Goal: Find specific page/section: Find specific page/section

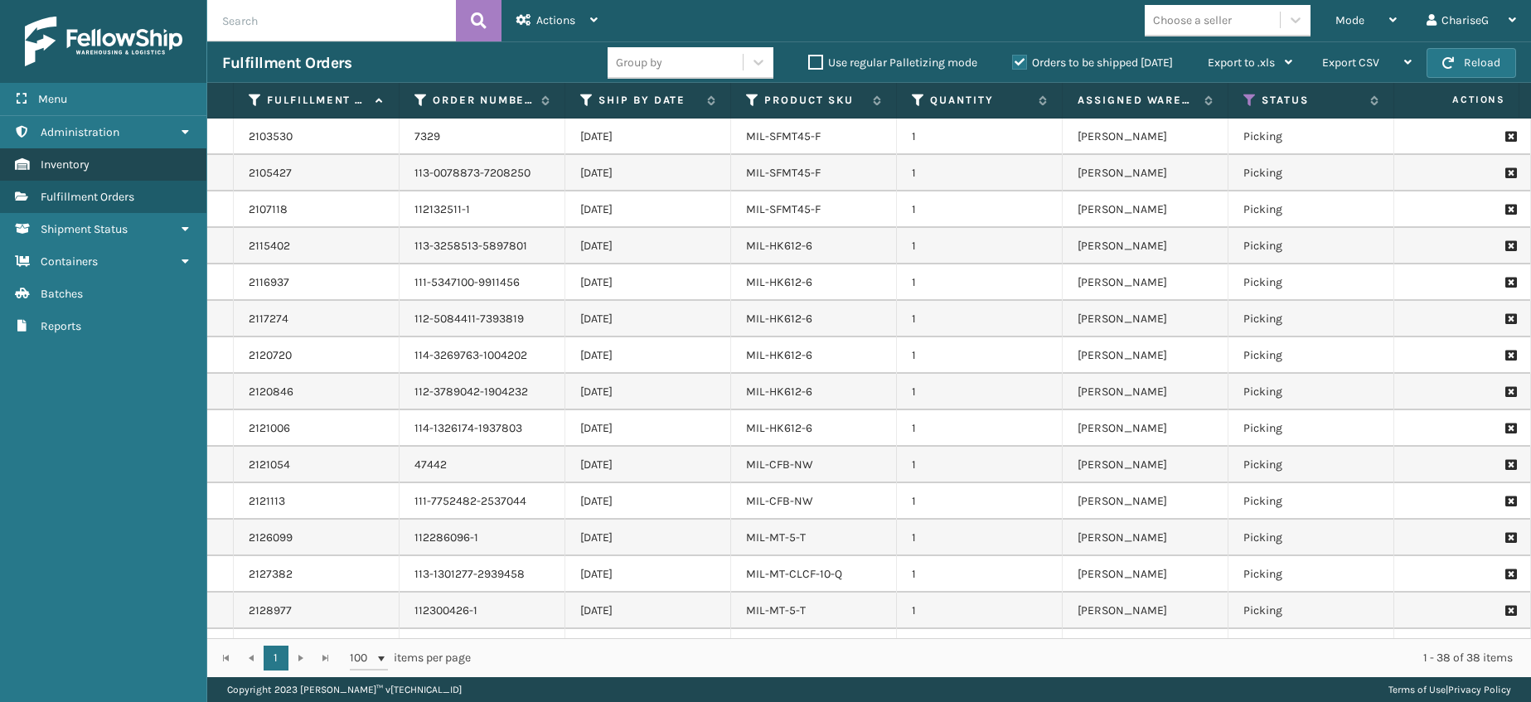
click at [118, 162] on link "Inventory" at bounding box center [103, 164] width 206 height 32
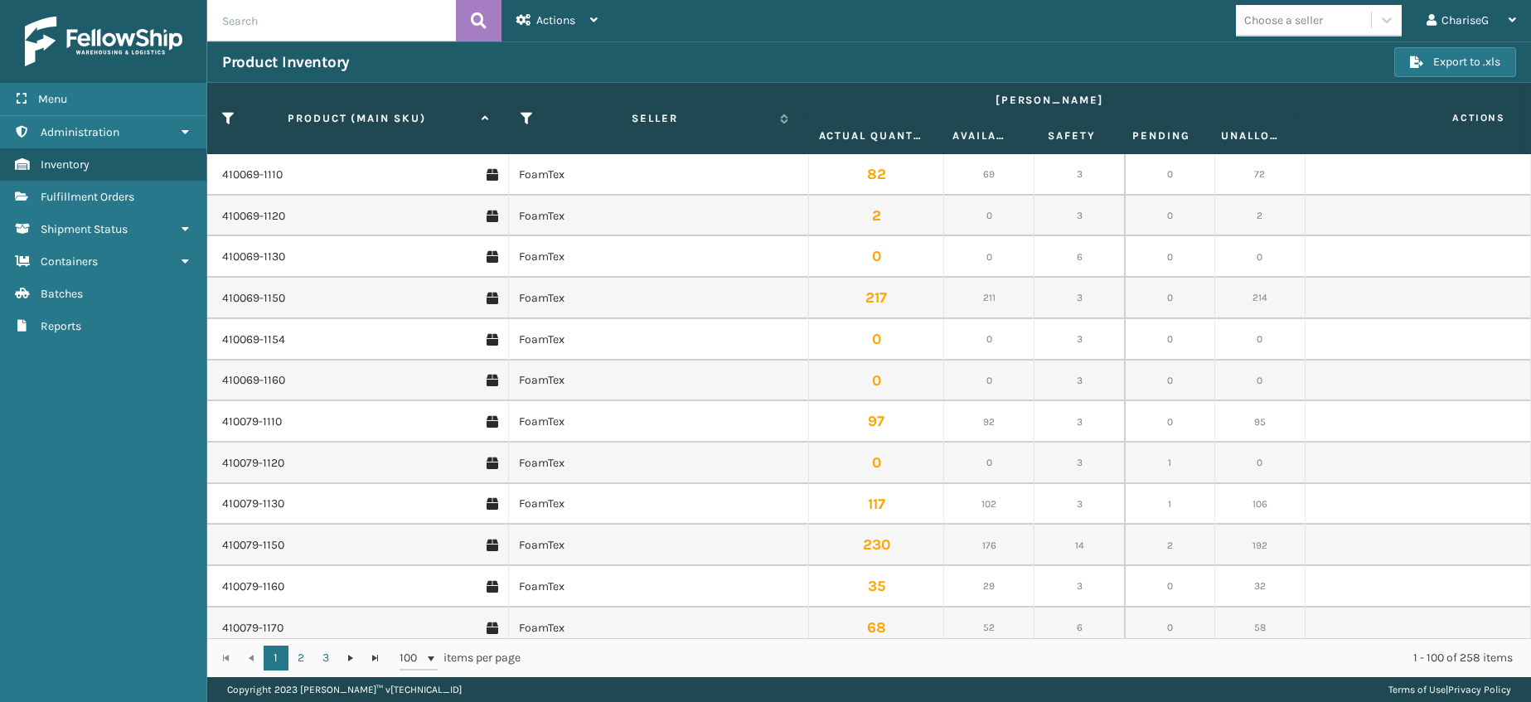
click at [303, 22] on input "text" at bounding box center [331, 20] width 249 height 41
type input "FTNFRM"
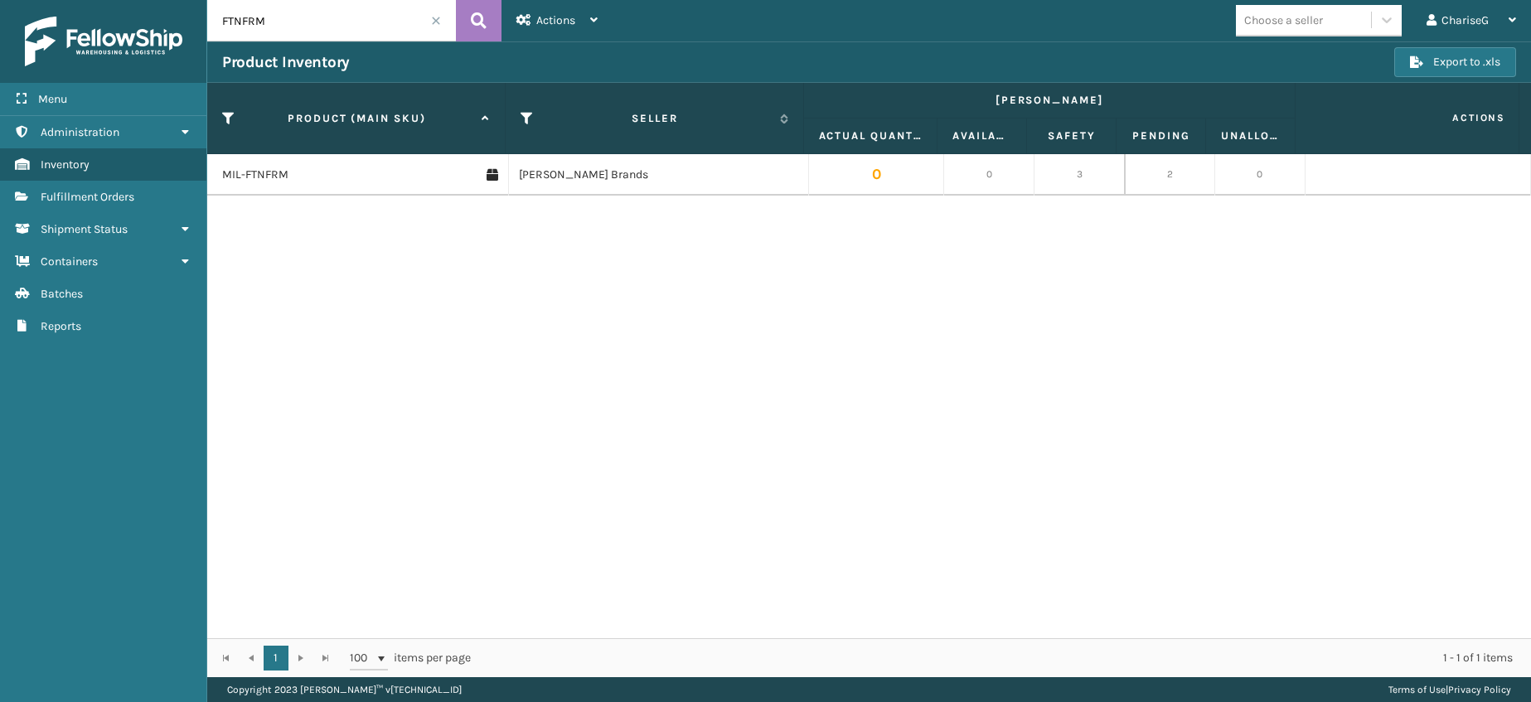
click at [1336, 347] on div "MIL-FTNFRM [PERSON_NAME] Brands 0 0 3 2 0" at bounding box center [869, 396] width 1324 height 484
